Goal: Transaction & Acquisition: Purchase product/service

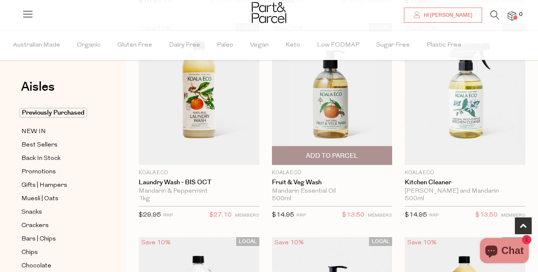
scroll to position [301, 0]
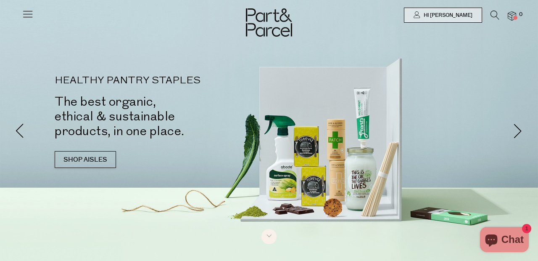
click at [491, 17] on icon at bounding box center [495, 15] width 9 height 9
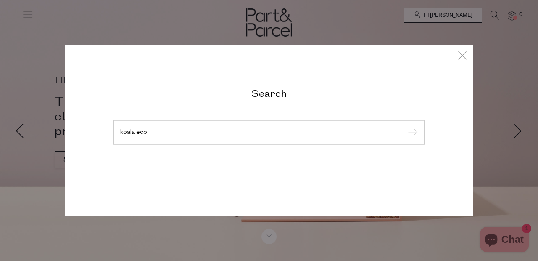
type input "koala eco"
click at [412, 133] on input "submit" at bounding box center [411, 133] width 13 height 13
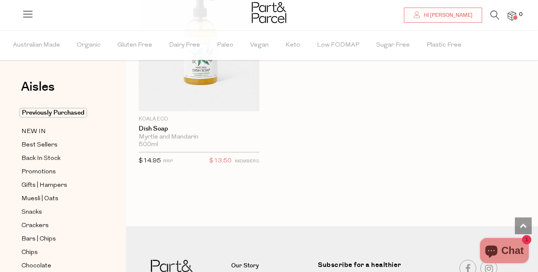
scroll to position [1635, 0]
click at [481, 33] on ul "Australian Made Organic Gluten Free Dairy Free Paleo Vegan Keto Low FODMAP Suga…" at bounding box center [268, 45] width 537 height 30
click at [32, 132] on span "NEW IN" at bounding box center [33, 132] width 24 height 10
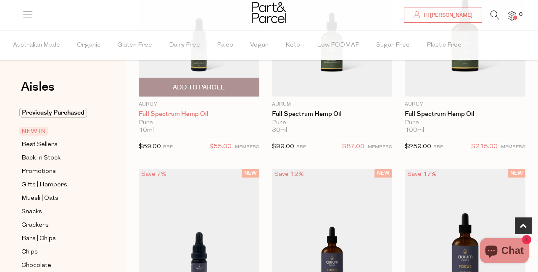
scroll to position [156, 0]
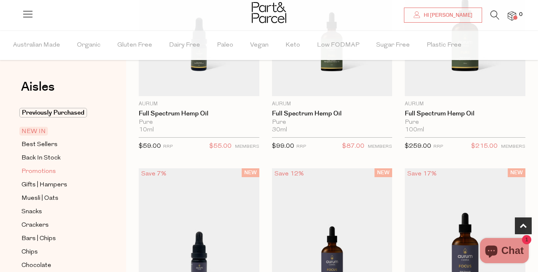
click at [49, 168] on span "Promotions" at bounding box center [38, 172] width 34 height 10
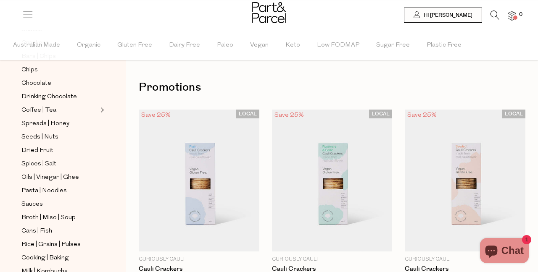
click at [496, 11] on icon at bounding box center [495, 15] width 9 height 9
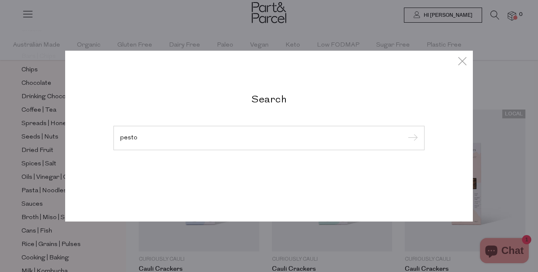
type input "pesto"
click at [412, 139] on input "submit" at bounding box center [411, 138] width 13 height 13
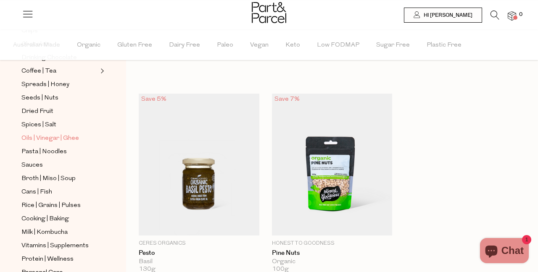
scroll to position [222, 0]
click at [21, 148] on div "Pasta | Noodles" at bounding box center [63, 151] width 89 height 11
click at [28, 150] on span "Pasta | Noodles" at bounding box center [43, 152] width 45 height 10
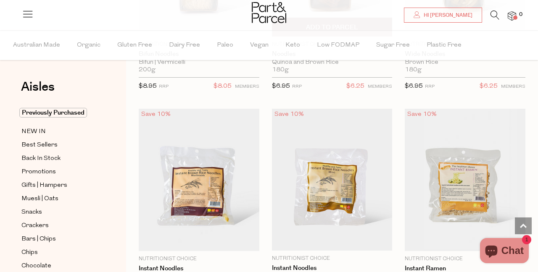
scroll to position [3246, 0]
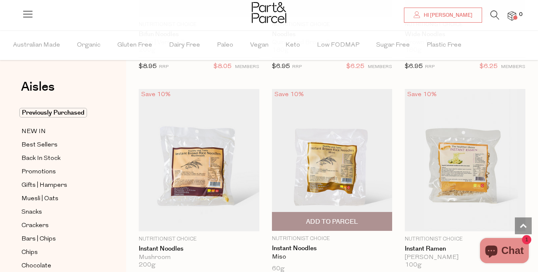
click at [279, 116] on img at bounding box center [332, 160] width 121 height 142
drag, startPoint x: 279, startPoint y: 116, endPoint x: 267, endPoint y: 115, distance: 11.8
click at [279, 116] on img at bounding box center [332, 160] width 121 height 142
